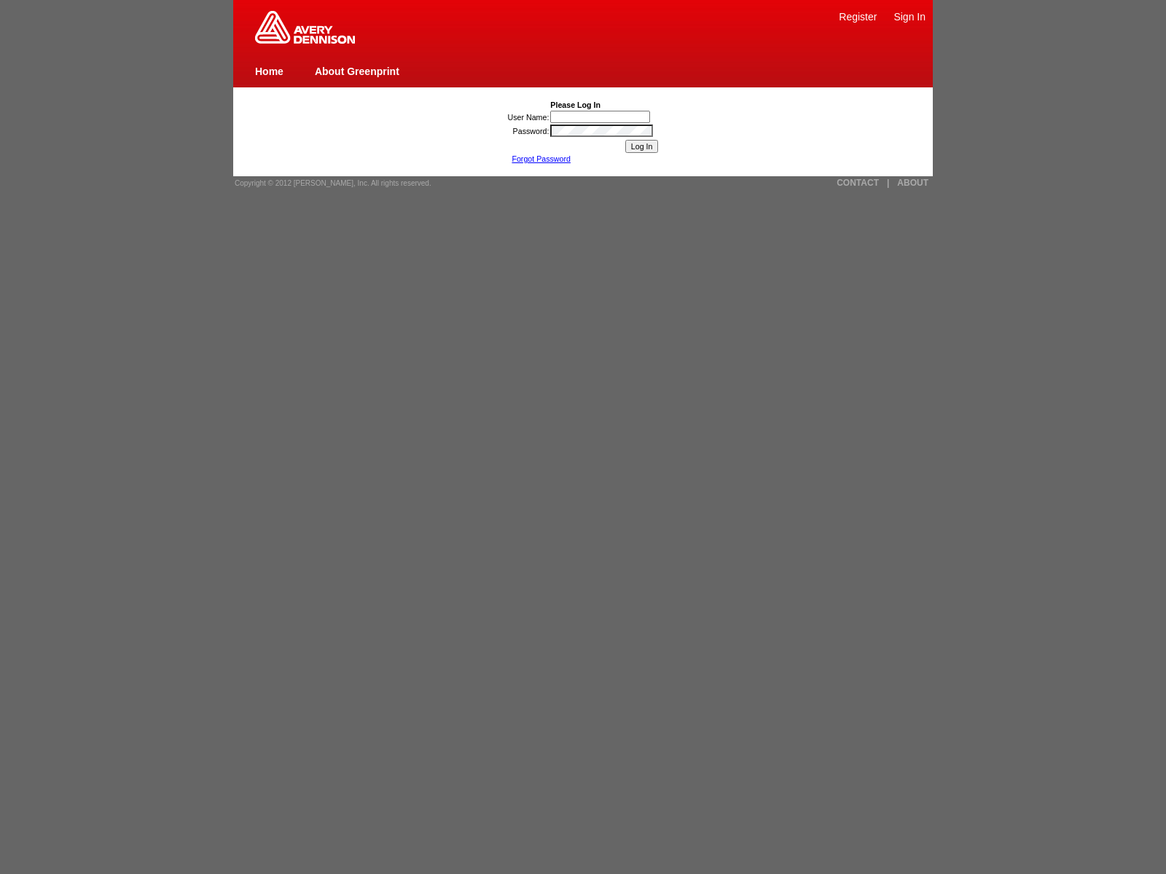
click at [356, 71] on link "About Greenprint" at bounding box center [357, 72] width 85 height 12
type input ""><img src=x onerror=[DOMAIN_NAME]._tenable_wasscan_js_namespace_taint_tracer.l…"
click at [909, 16] on link "Sign In" at bounding box center [909, 17] width 32 height 12
